Goal: Task Accomplishment & Management: Manage account settings

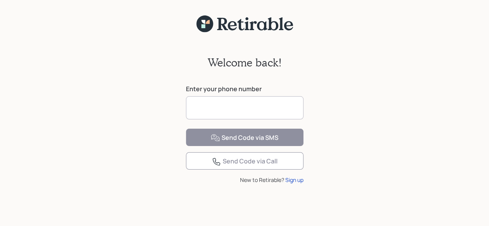
click at [213, 115] on input at bounding box center [245, 107] width 118 height 23
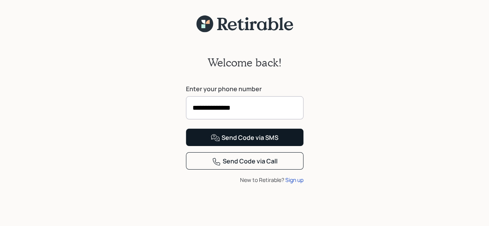
type input "**********"
click at [265, 143] on div "Send Code via SMS" at bounding box center [245, 137] width 68 height 9
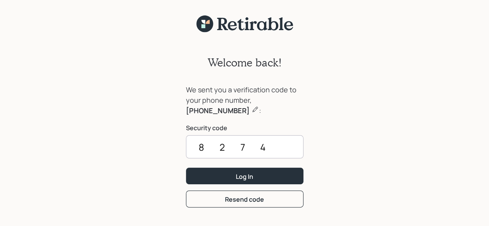
type input "8274"
click at [265, 170] on button "Log In" at bounding box center [245, 176] width 118 height 17
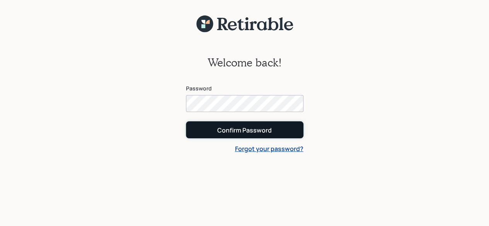
click at [233, 128] on div "Confirm Password" at bounding box center [244, 130] width 55 height 9
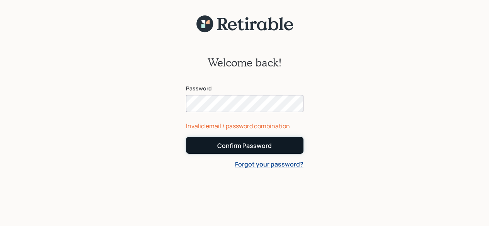
click at [249, 149] on div "Confirm Password" at bounding box center [244, 145] width 55 height 9
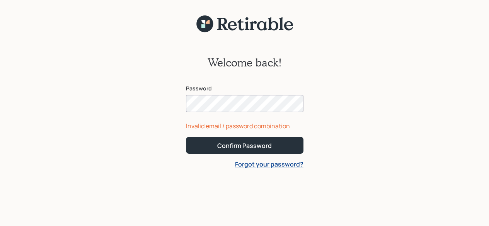
click at [160, 95] on div "Welcome back! Password Invalid email / password combination Confirm Password Fo…" at bounding box center [244, 134] width 489 height 203
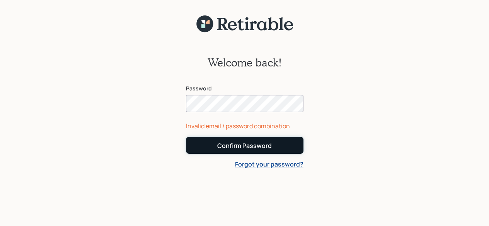
click at [268, 148] on div "Confirm Password" at bounding box center [244, 145] width 55 height 9
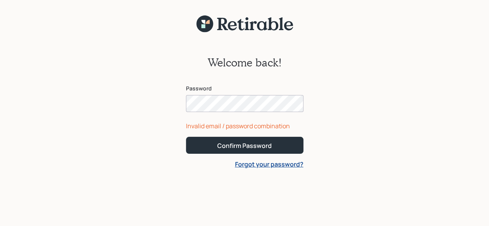
click at [175, 110] on div "Welcome back! Password Invalid email / password combination Confirm Password Fo…" at bounding box center [244, 134] width 489 height 203
click at [186, 137] on button "Confirm Password" at bounding box center [245, 145] width 118 height 17
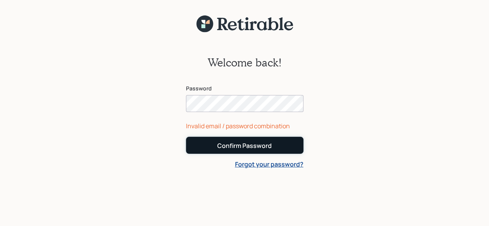
click at [211, 147] on button "Confirm Password" at bounding box center [245, 145] width 118 height 17
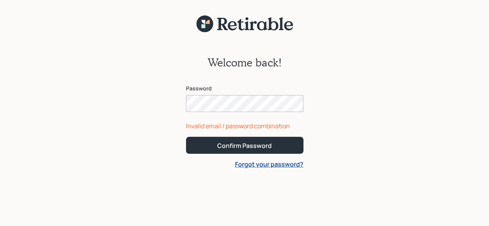
click at [265, 165] on link "Forgot your password?" at bounding box center [269, 164] width 68 height 9
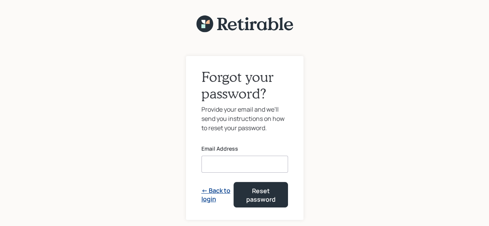
click at [227, 164] on input at bounding box center [244, 164] width 87 height 17
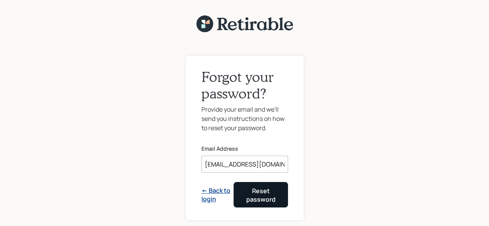
type input "[EMAIL_ADDRESS][DOMAIN_NAME]"
click at [254, 196] on div "Reset password" at bounding box center [260, 195] width 35 height 17
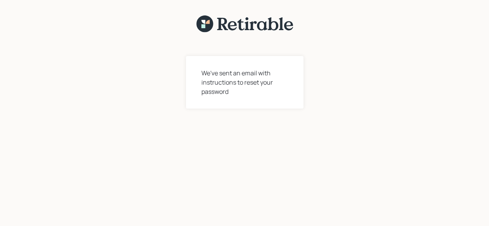
click at [230, 95] on div "We've sent an email with instructions to reset your password" at bounding box center [244, 82] width 87 height 28
click at [220, 80] on div "We've sent an email with instructions to reset your password" at bounding box center [244, 82] width 87 height 28
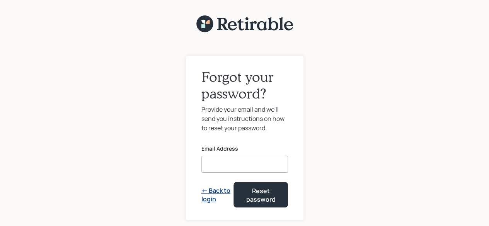
click at [208, 168] on input at bounding box center [244, 164] width 87 height 17
